Goal: Information Seeking & Learning: Learn about a topic

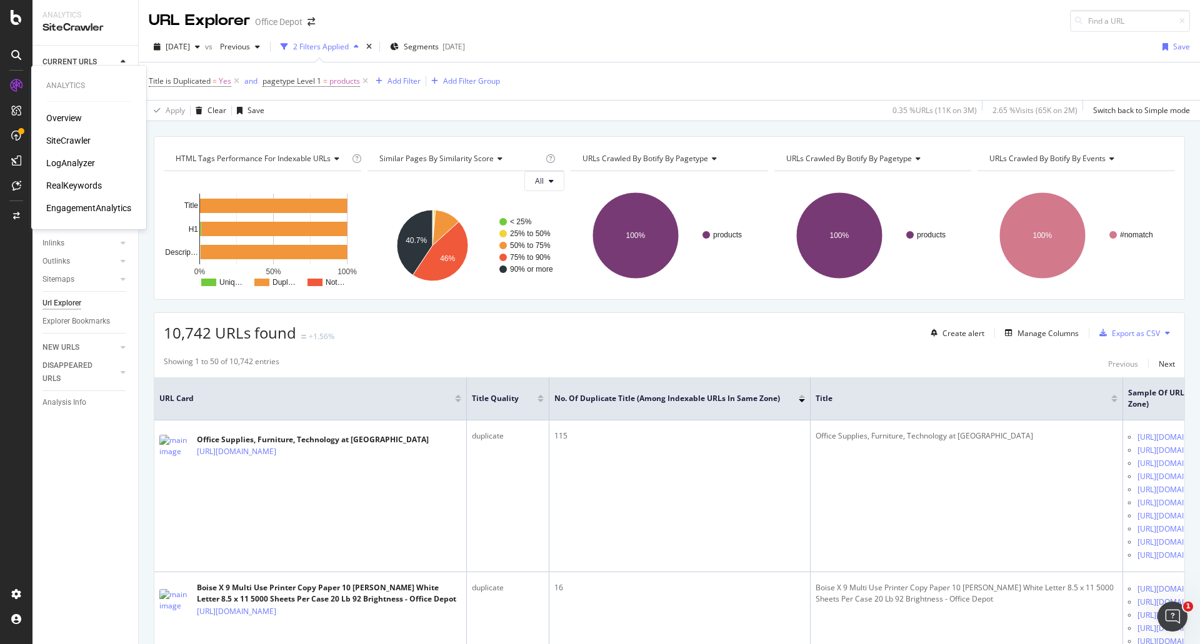
click at [65, 119] on div "Overview" at bounding box center [64, 118] width 36 height 13
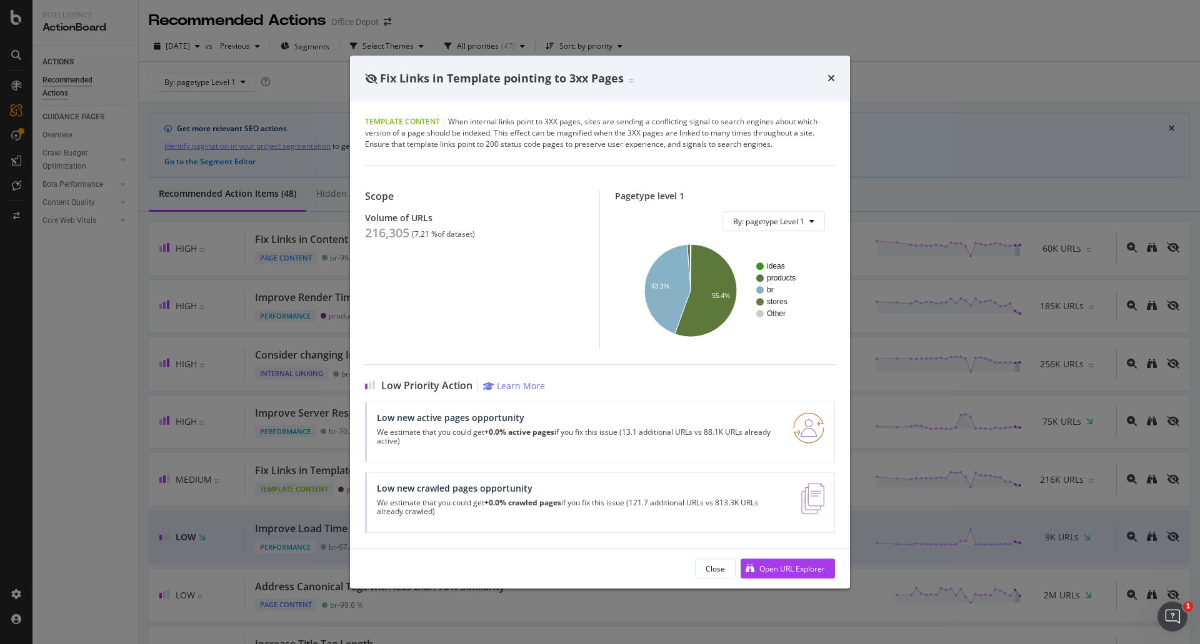
scroll to position [1250, 0]
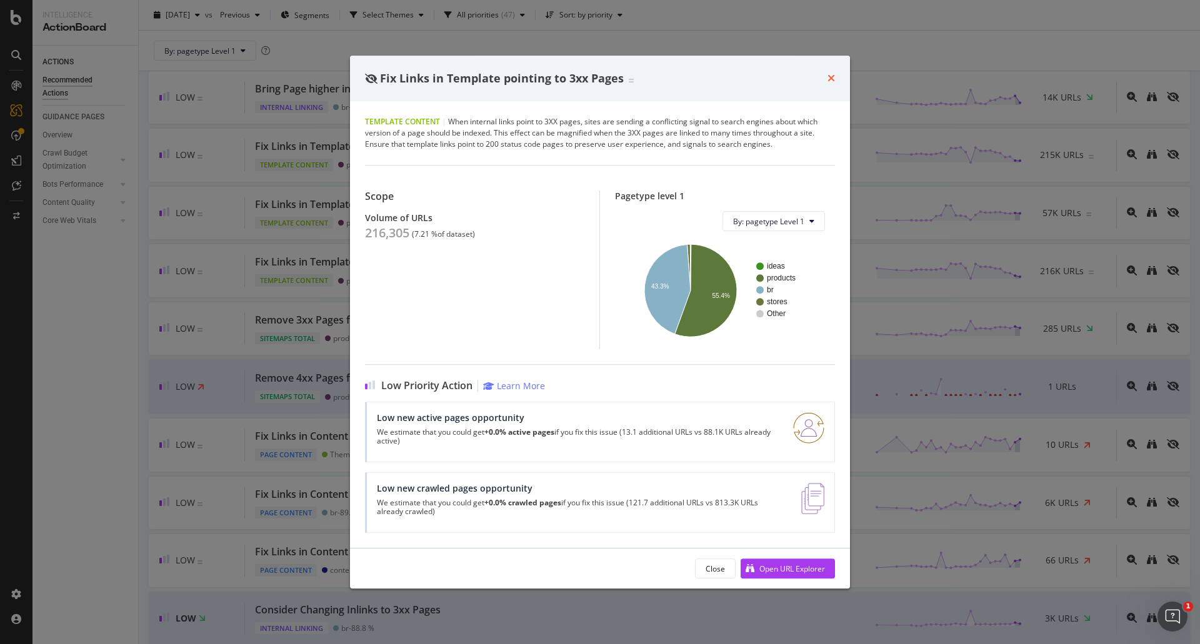
click at [833, 78] on icon "times" at bounding box center [832, 78] width 8 height 10
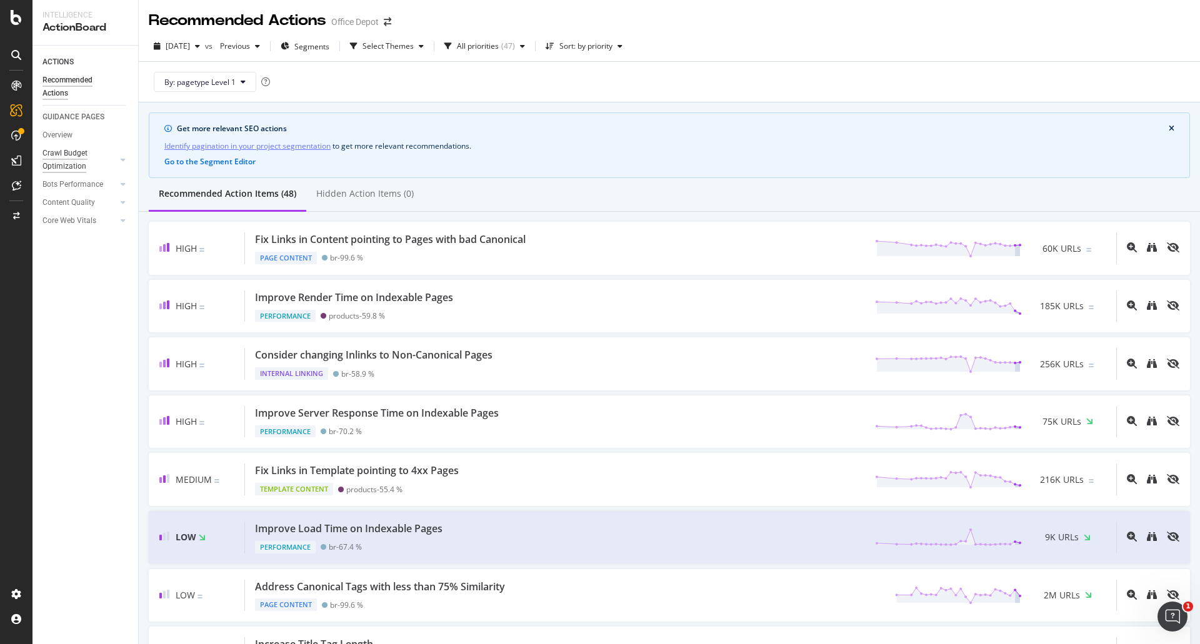
click at [78, 161] on div "Crawl Budget Optimization" at bounding box center [76, 160] width 66 height 26
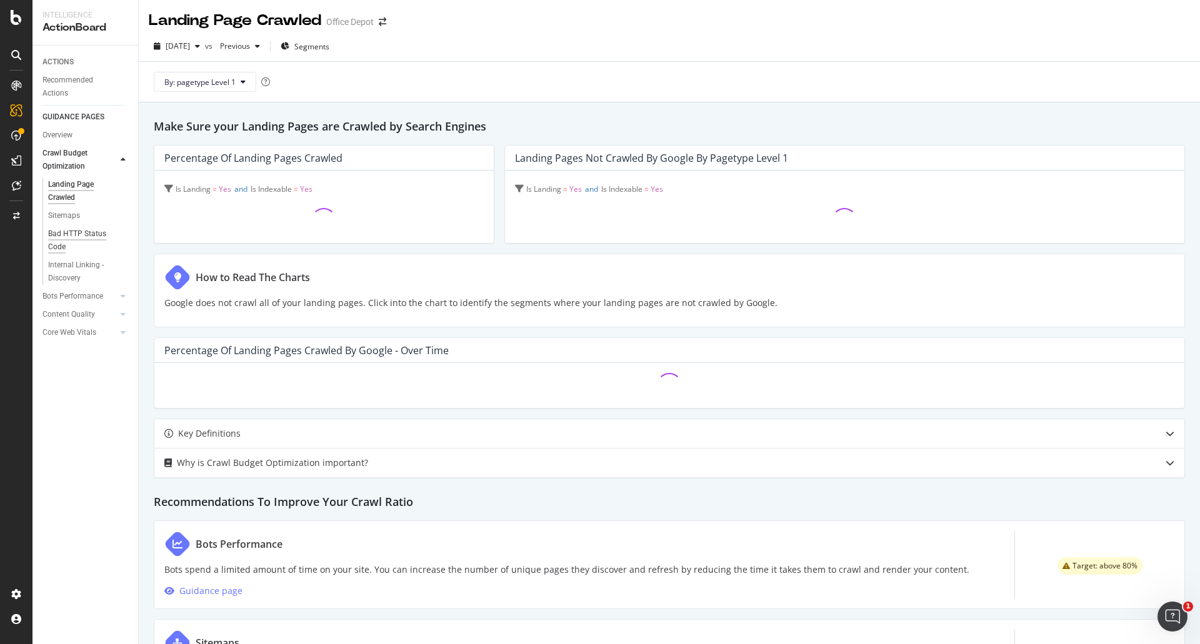
click at [67, 236] on div "Bad HTTP Status Code" at bounding box center [83, 241] width 70 height 26
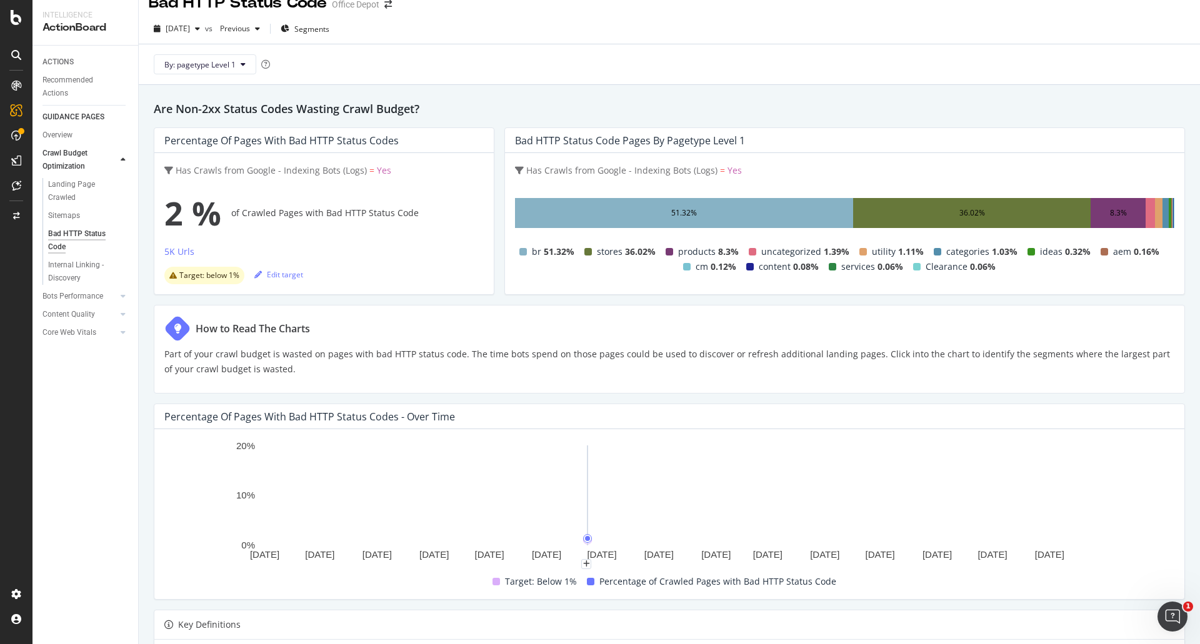
scroll to position [17, 0]
